Goal: Task Accomplishment & Management: Manage account settings

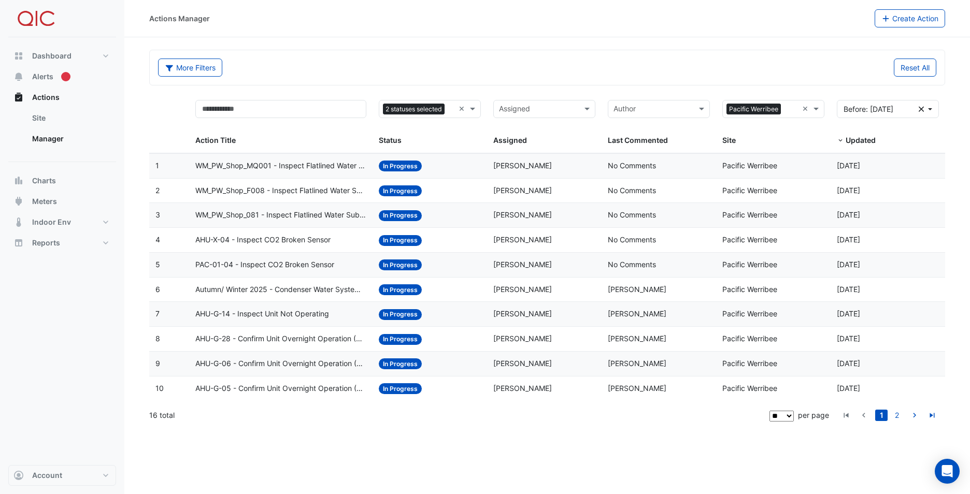
click at [210, 166] on span "WM_PW_Shop_MQ001 - Inspect Flatlined Water Sub-Meter" at bounding box center [280, 166] width 171 height 12
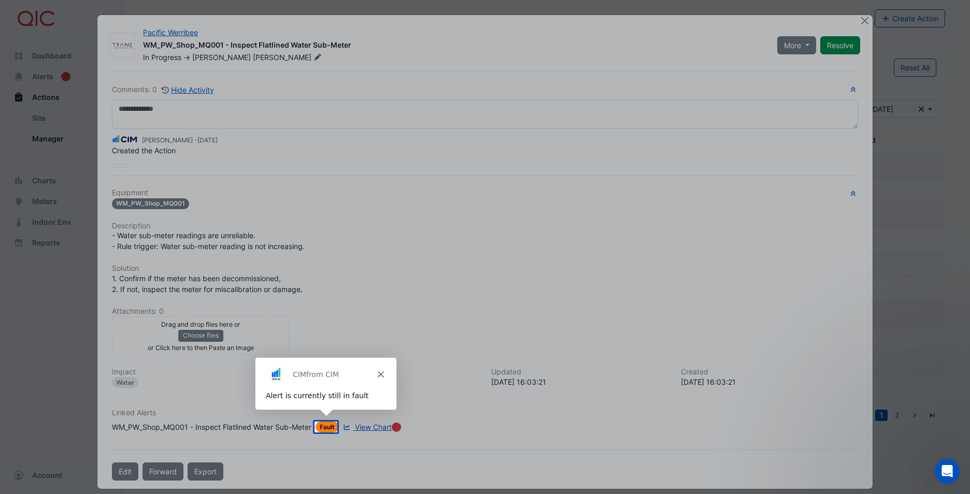
click at [358, 428] on div "Product tour overlay" at bounding box center [485, 247] width 970 height 494
click at [364, 425] on div "Product tour overlay" at bounding box center [485, 247] width 970 height 494
click at [860, 19] on div "Product tour overlay" at bounding box center [485, 247] width 970 height 494
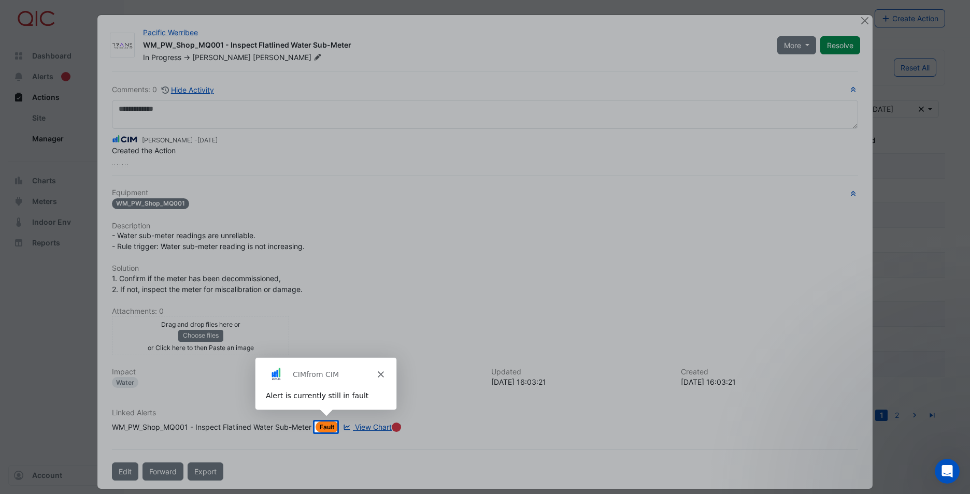
click at [860, 19] on div "Product tour overlay" at bounding box center [485, 247] width 970 height 494
click at [59, 15] on div "Product tour overlay" at bounding box center [485, 247] width 970 height 494
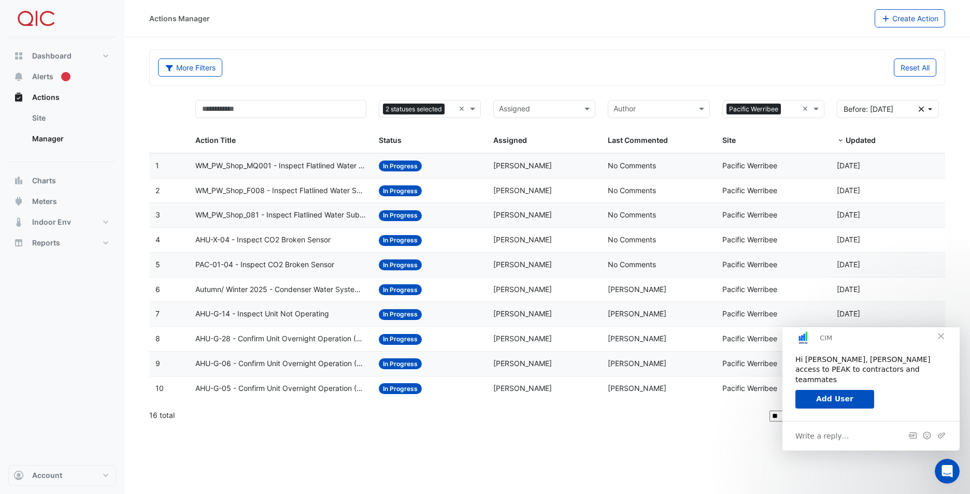
click at [286, 209] on datatable-body-cell "Action Title: WM_PW_Shop_081 - Inspect Flatlined Water Sub-Meter" at bounding box center [280, 215] width 183 height 24
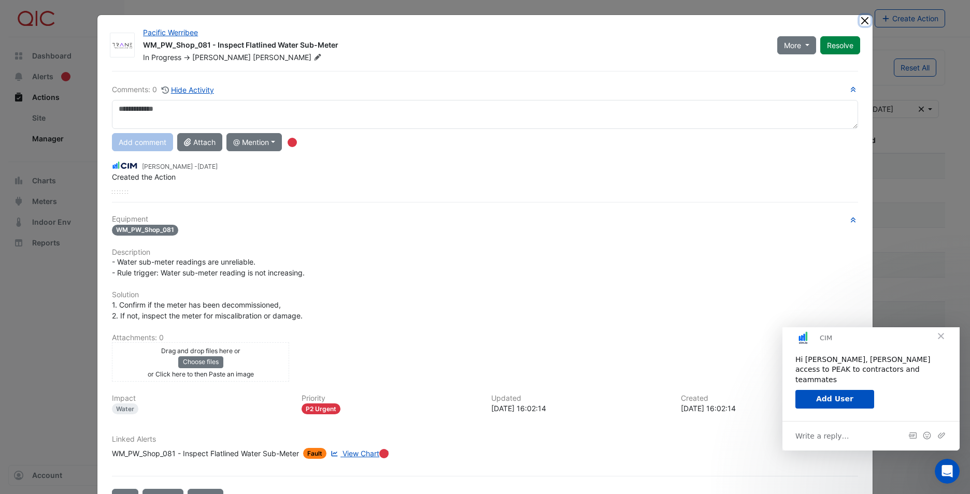
click at [863, 22] on button "Close" at bounding box center [865, 20] width 11 height 11
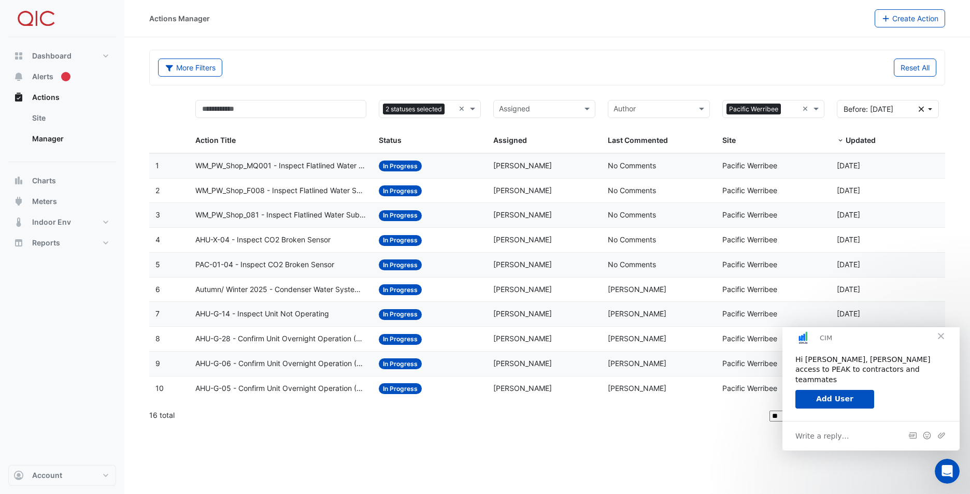
click at [406, 192] on span "In Progress" at bounding box center [400, 191] width 43 height 11
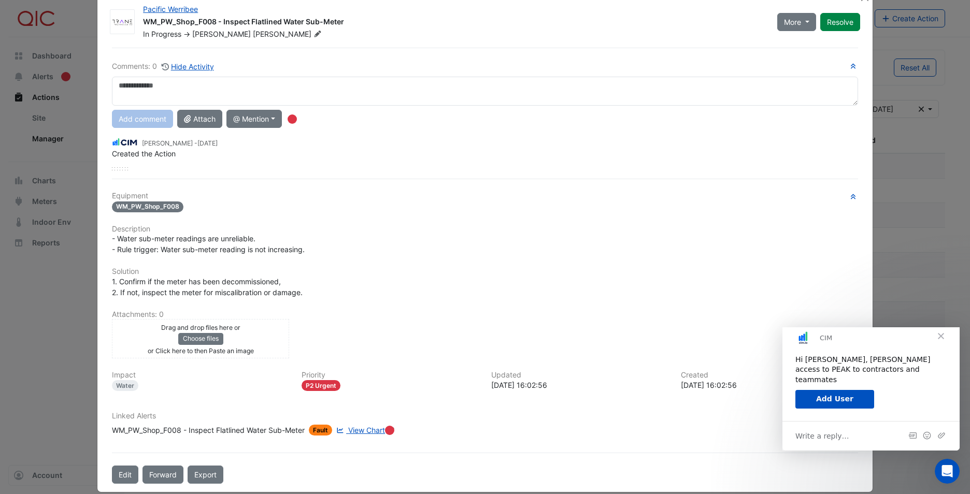
scroll to position [36, 0]
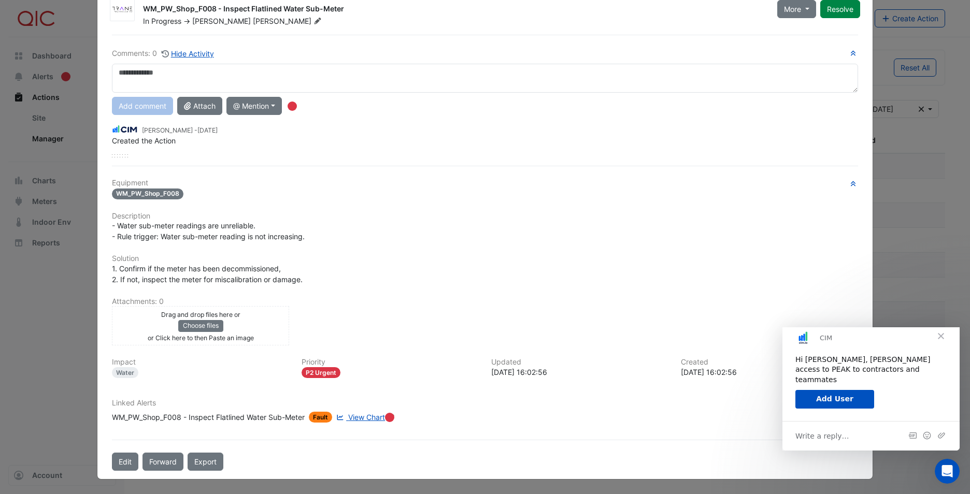
click at [357, 418] on span "View Chart" at bounding box center [366, 417] width 37 height 9
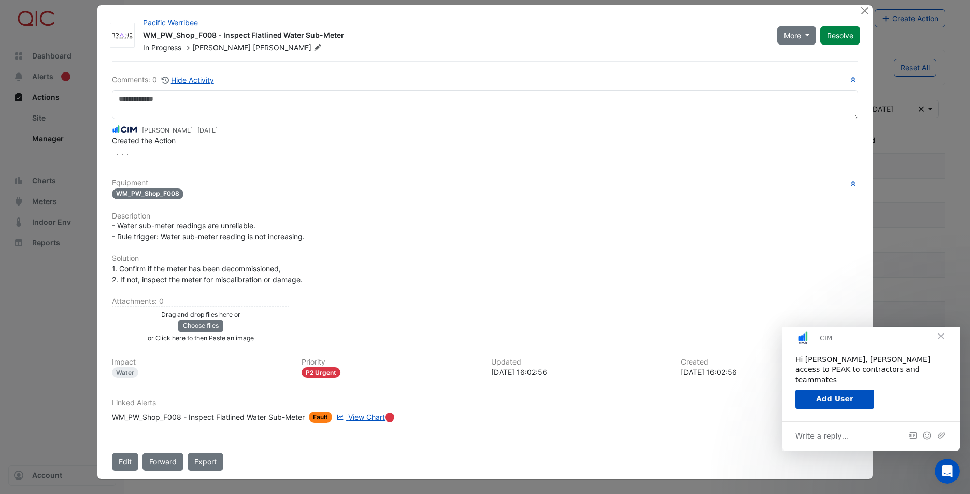
scroll to position [10, 0]
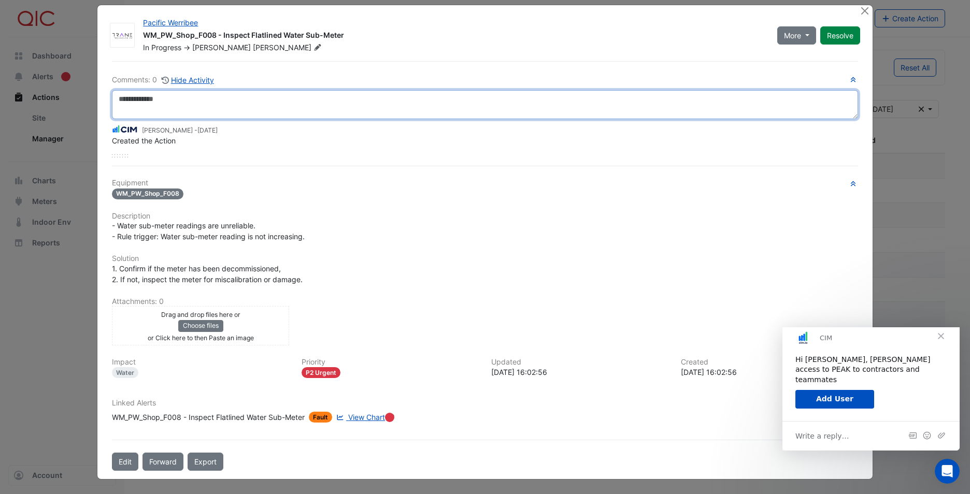
click at [161, 97] on textarea at bounding box center [485, 104] width 746 height 29
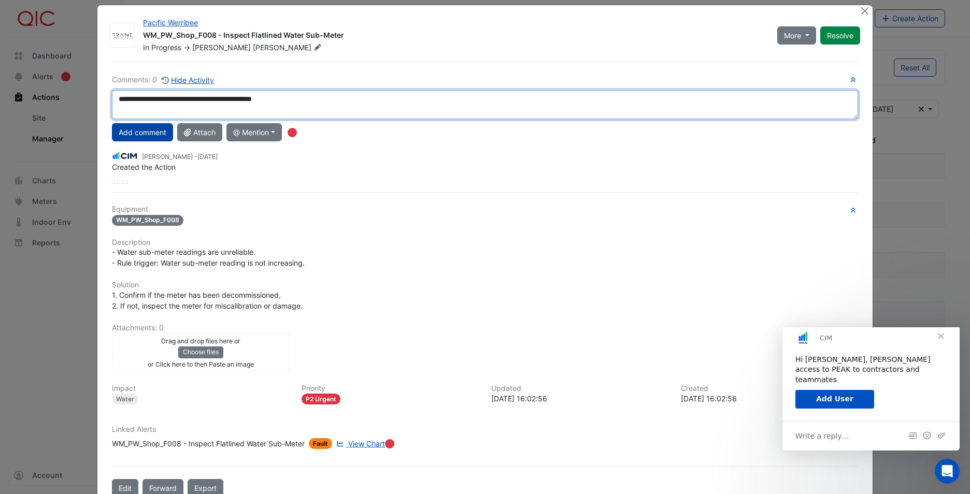
type textarea "**********"
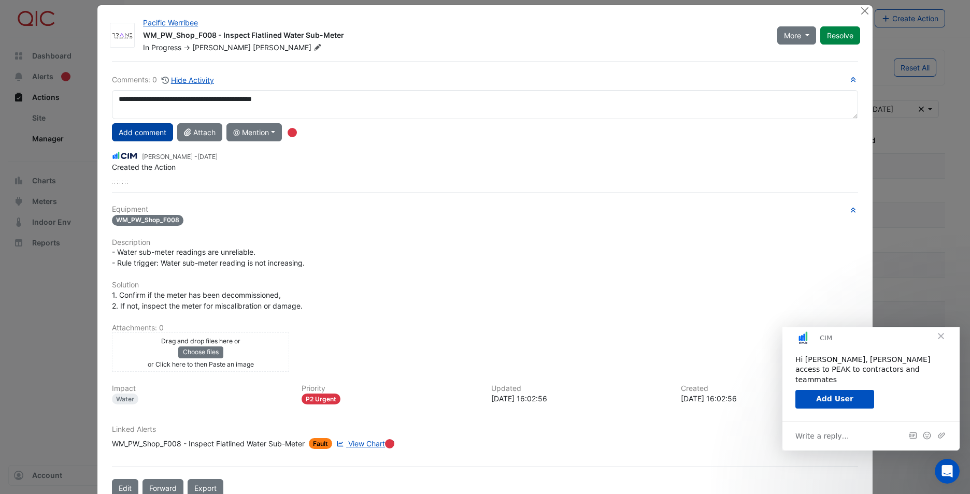
click at [149, 134] on button "Add comment" at bounding box center [142, 132] width 61 height 18
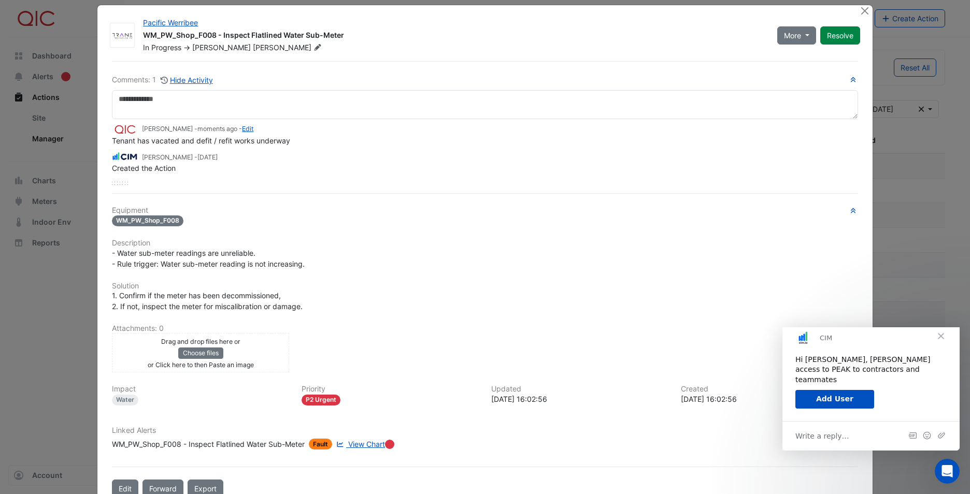
click at [943, 345] on span "Close" at bounding box center [941, 336] width 37 height 37
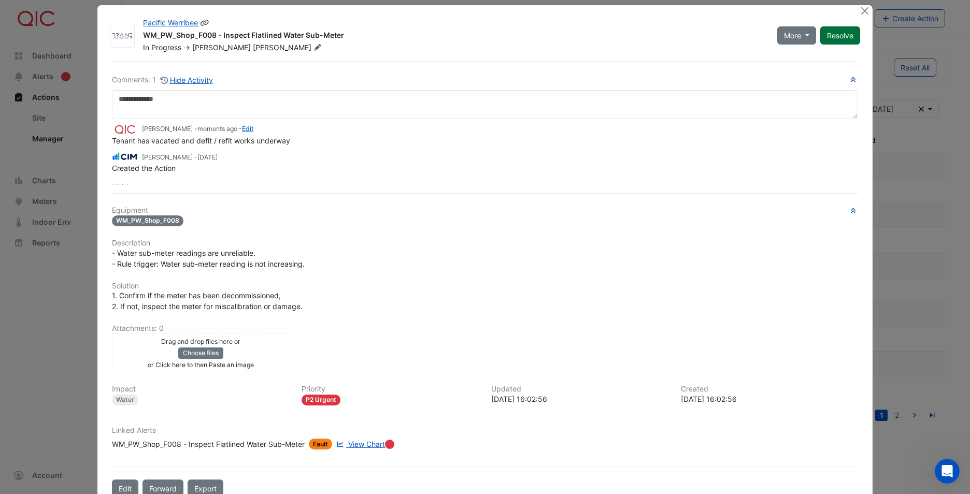
click at [828, 35] on button "Resolve" at bounding box center [841, 35] width 40 height 18
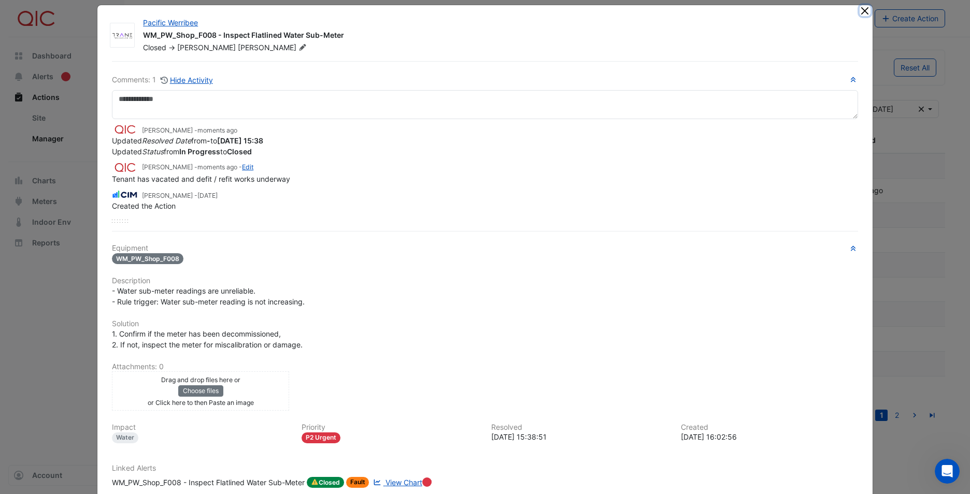
click at [860, 13] on button "Close" at bounding box center [865, 10] width 11 height 11
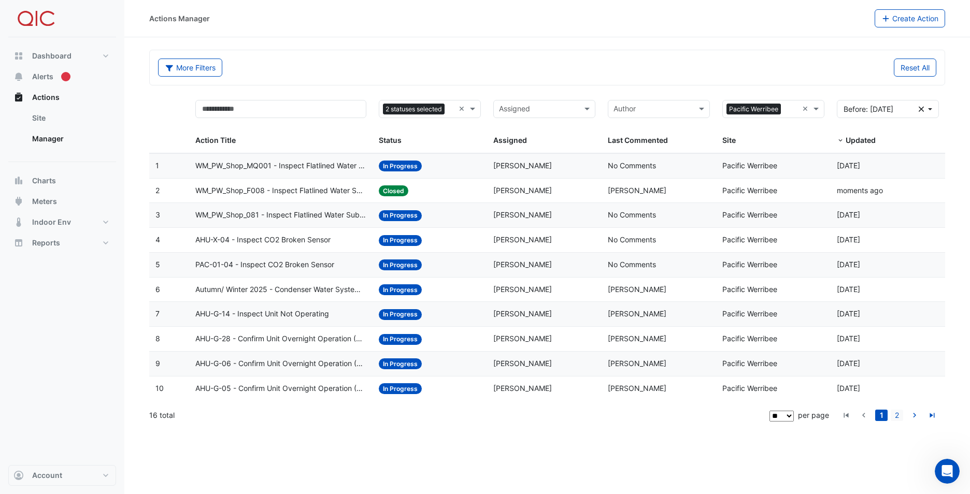
click at [898, 414] on link "2" at bounding box center [897, 415] width 12 height 11
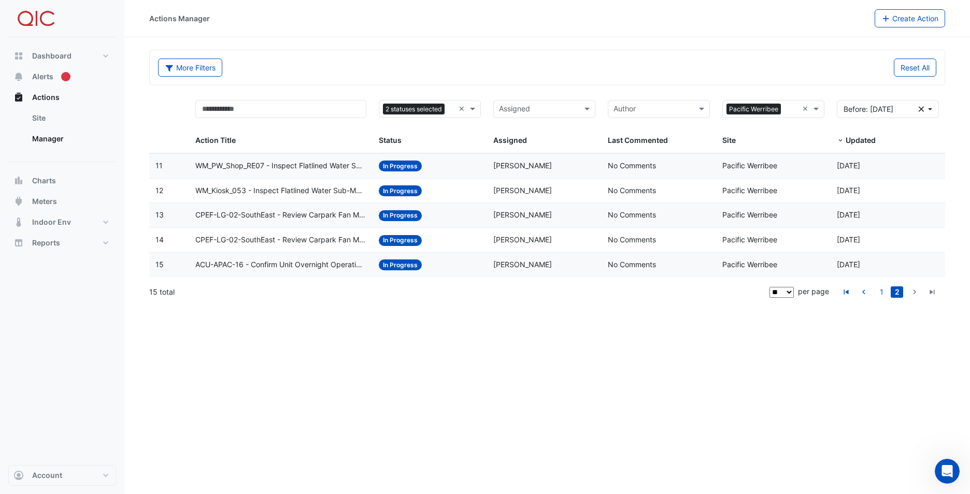
click at [393, 166] on span "In Progress" at bounding box center [400, 166] width 43 height 11
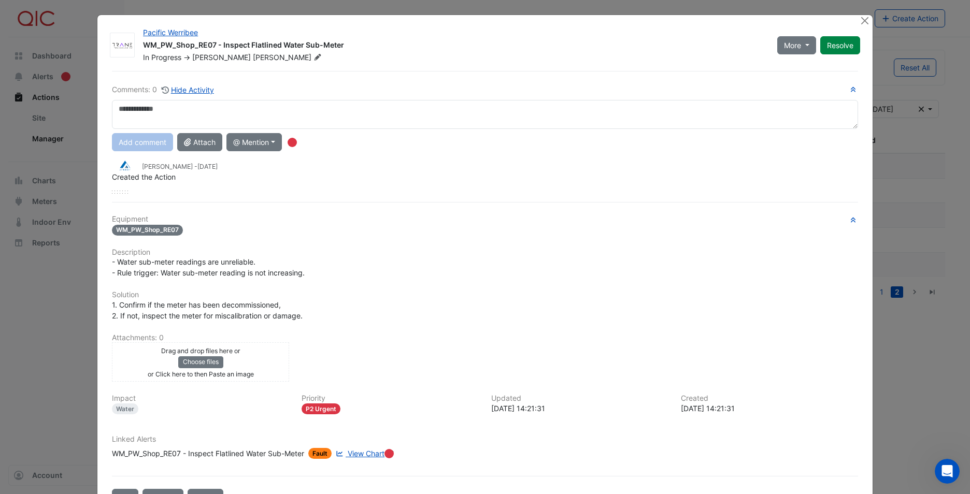
click at [369, 453] on span "View Chart" at bounding box center [366, 453] width 37 height 9
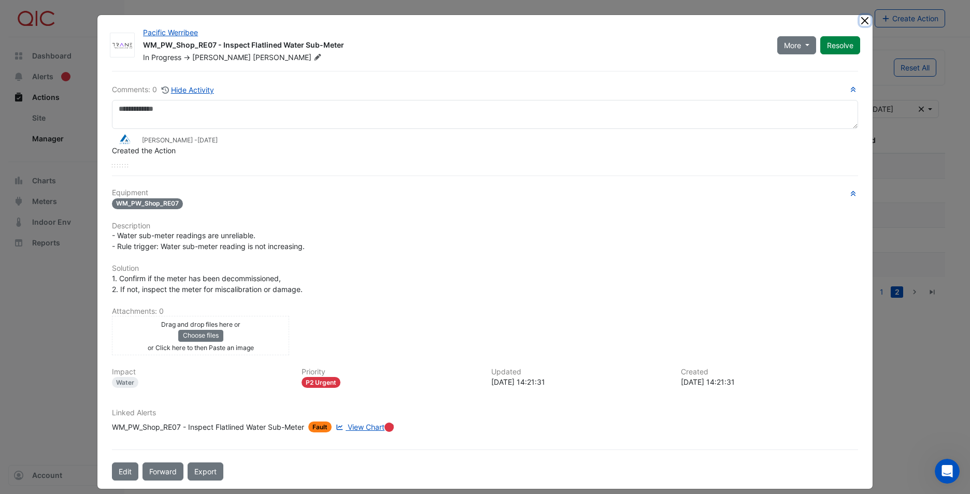
click at [865, 19] on button "Close" at bounding box center [865, 20] width 11 height 11
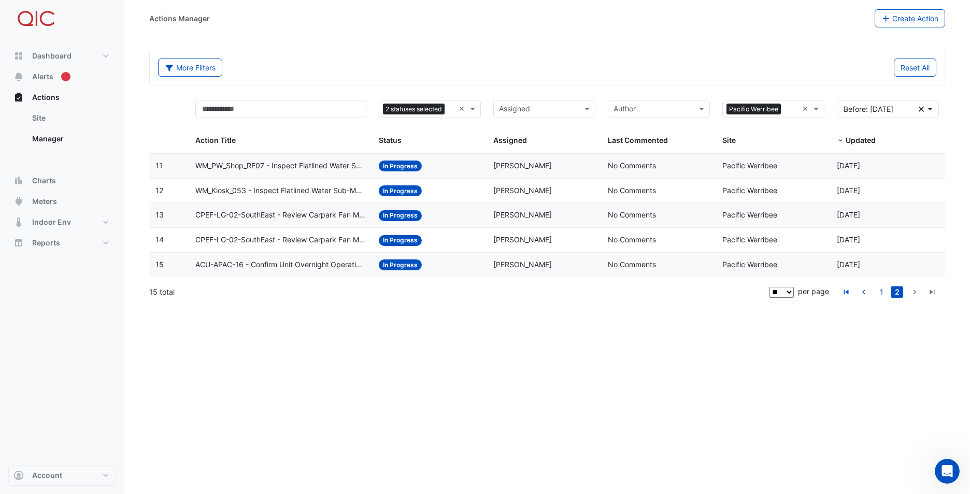
click at [917, 294] on icon "go to next page" at bounding box center [915, 293] width 12 height 11
click at [917, 292] on icon "go to next page" at bounding box center [915, 293] width 12 height 11
